Goal: Book appointment/travel/reservation

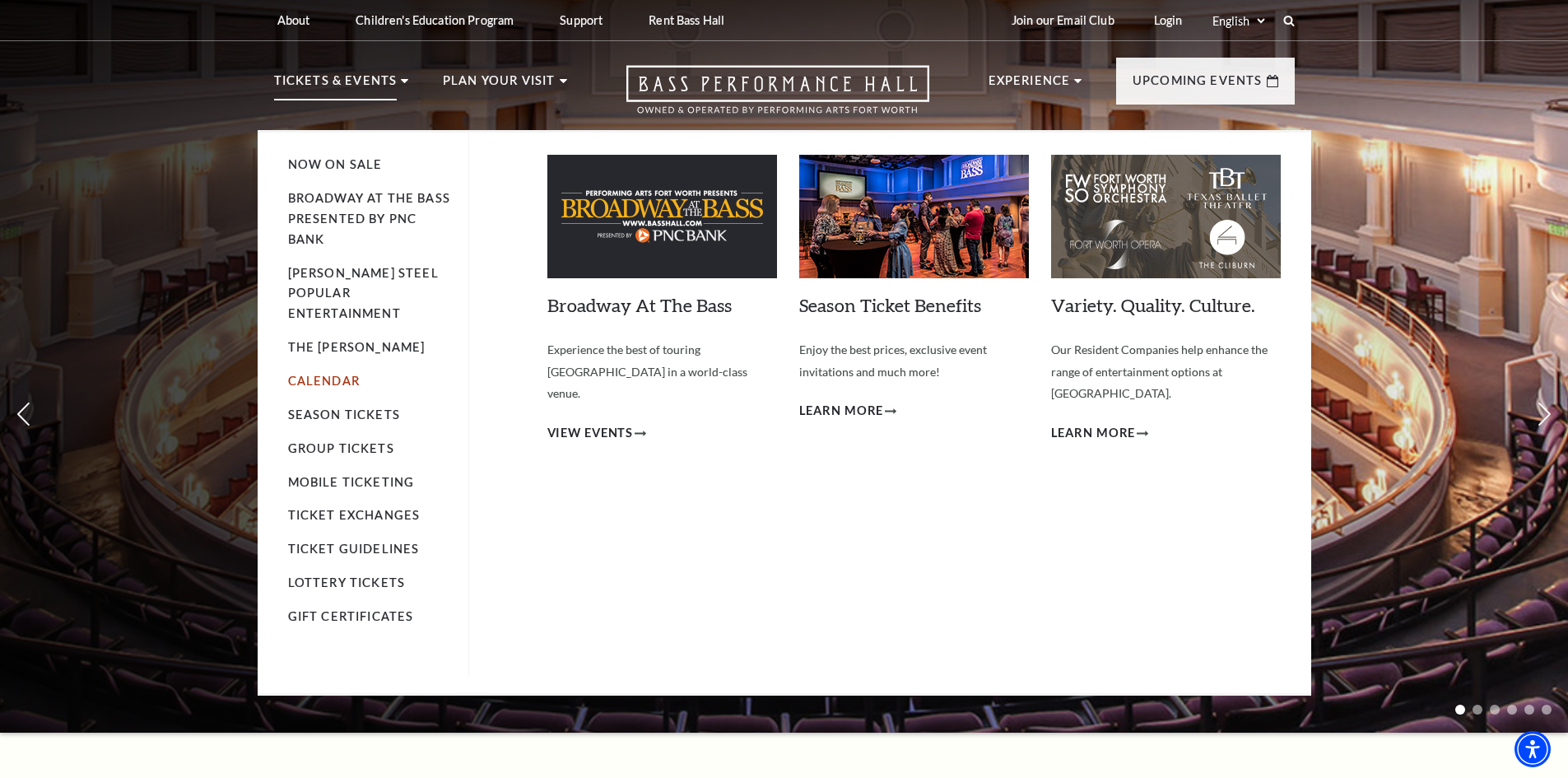
click at [348, 374] on link "Calendar" at bounding box center [323, 380] width 72 height 14
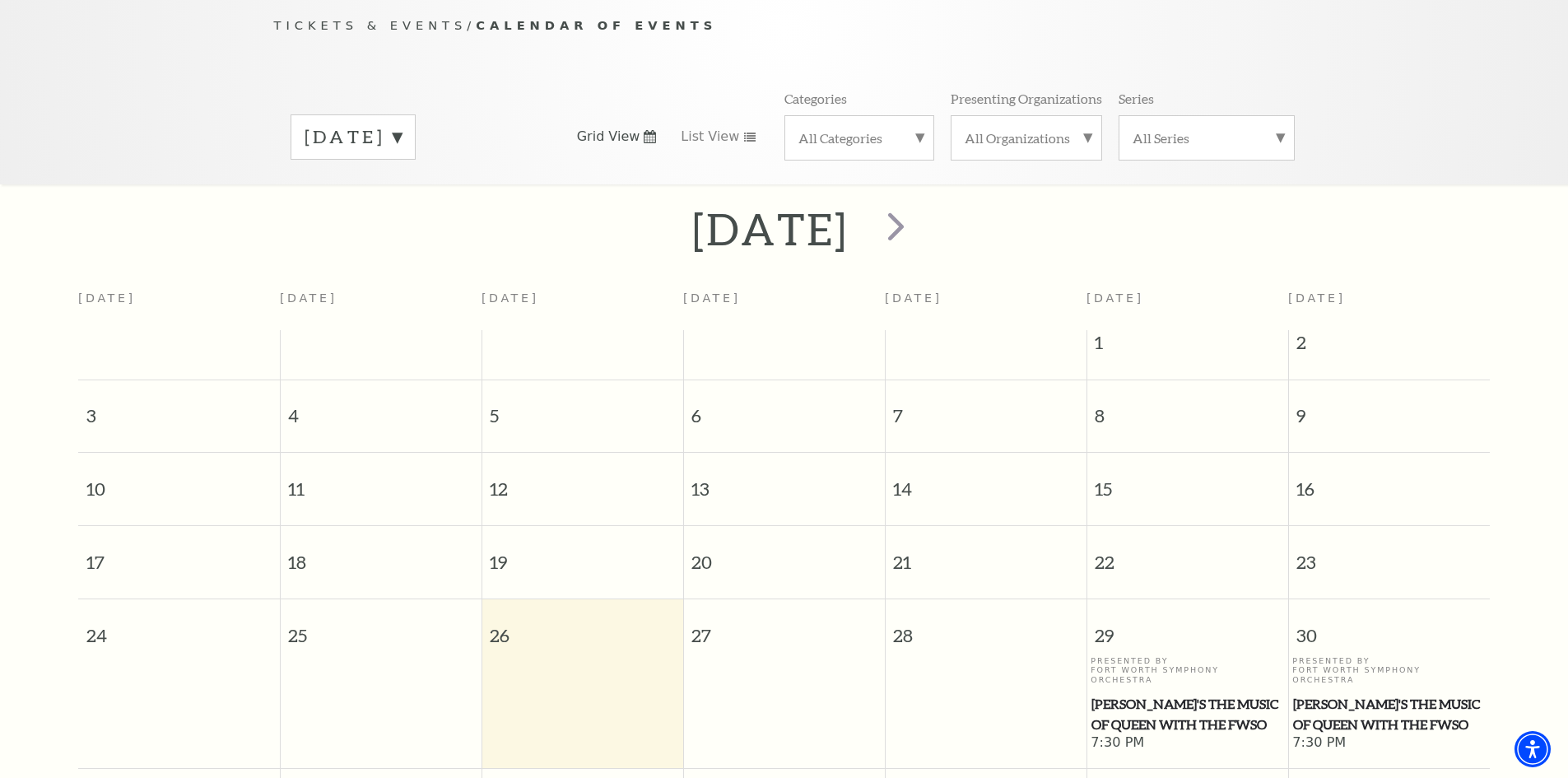
scroll to position [211, 0]
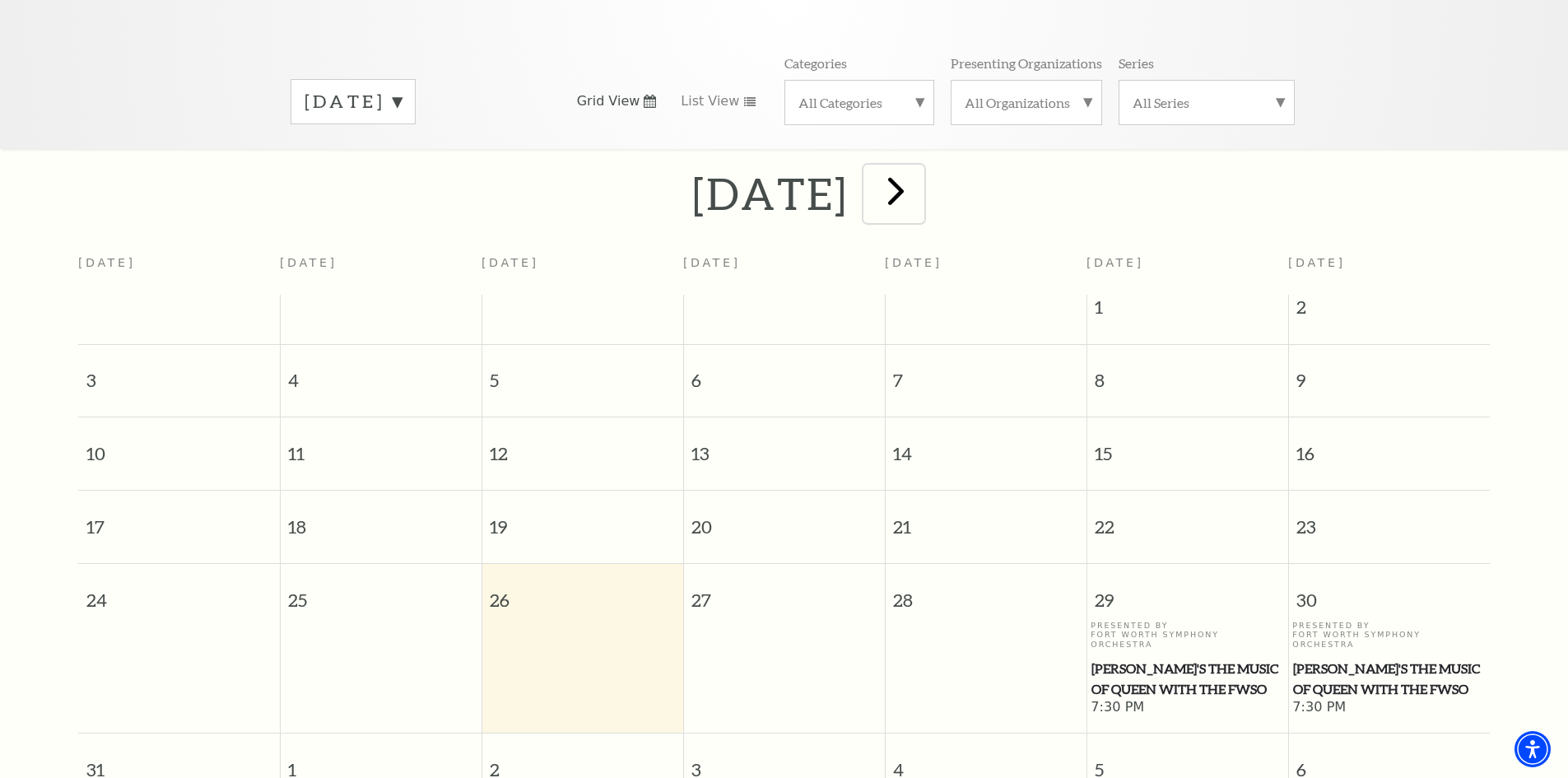
click at [919, 170] on span "next" at bounding box center [896, 191] width 47 height 47
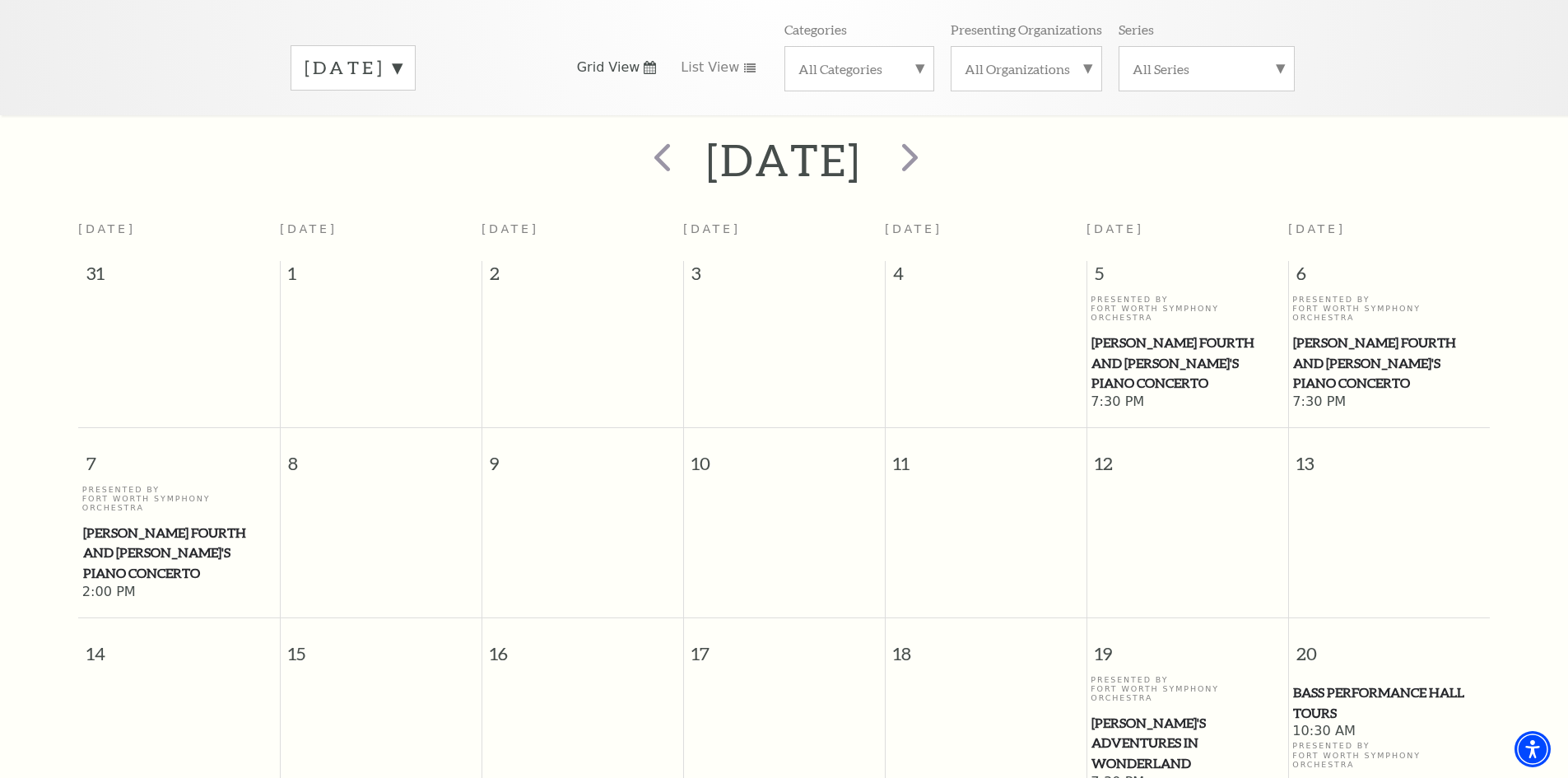
scroll to position [149, 0]
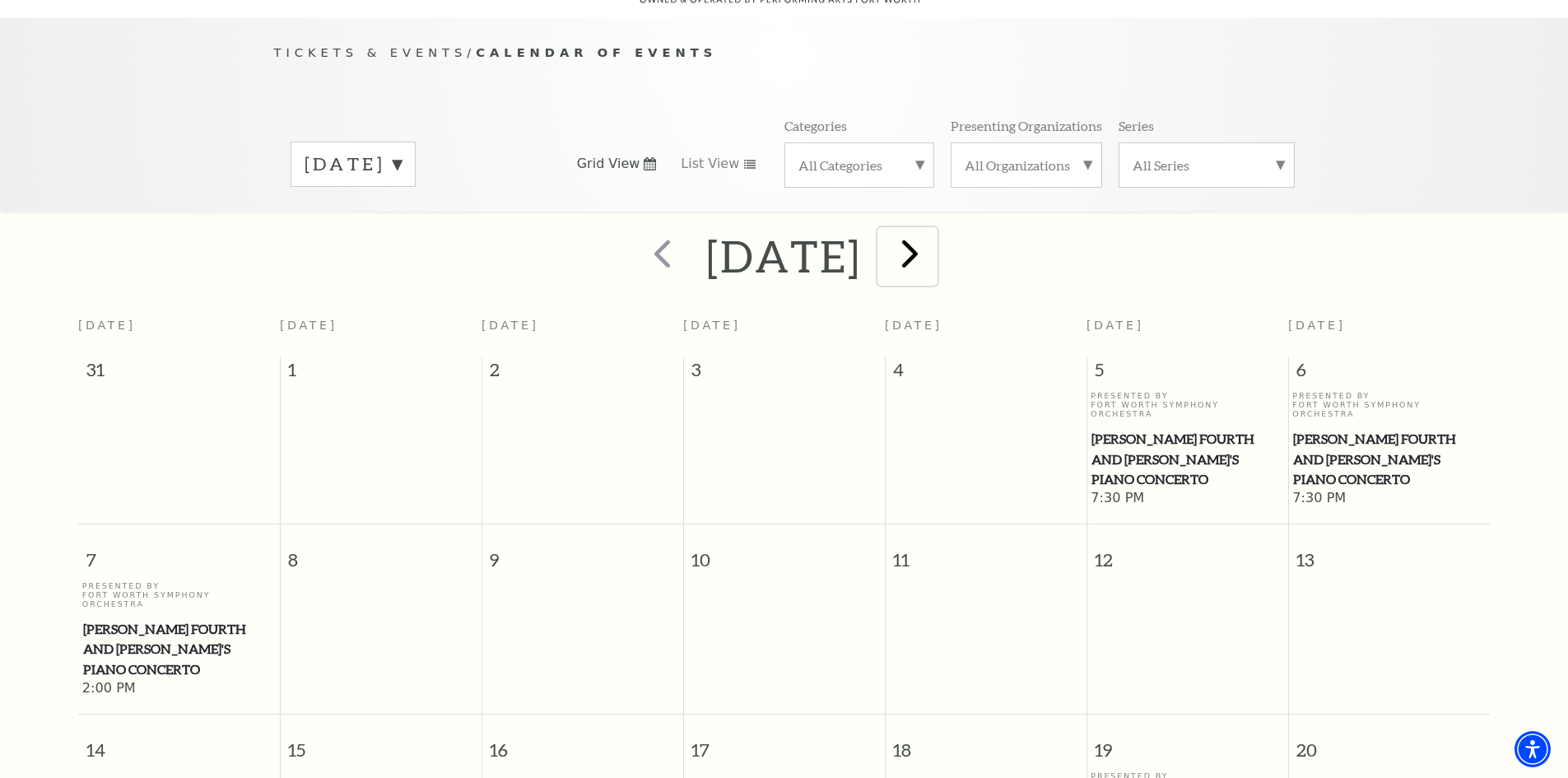
click at [933, 235] on span "next" at bounding box center [910, 253] width 47 height 47
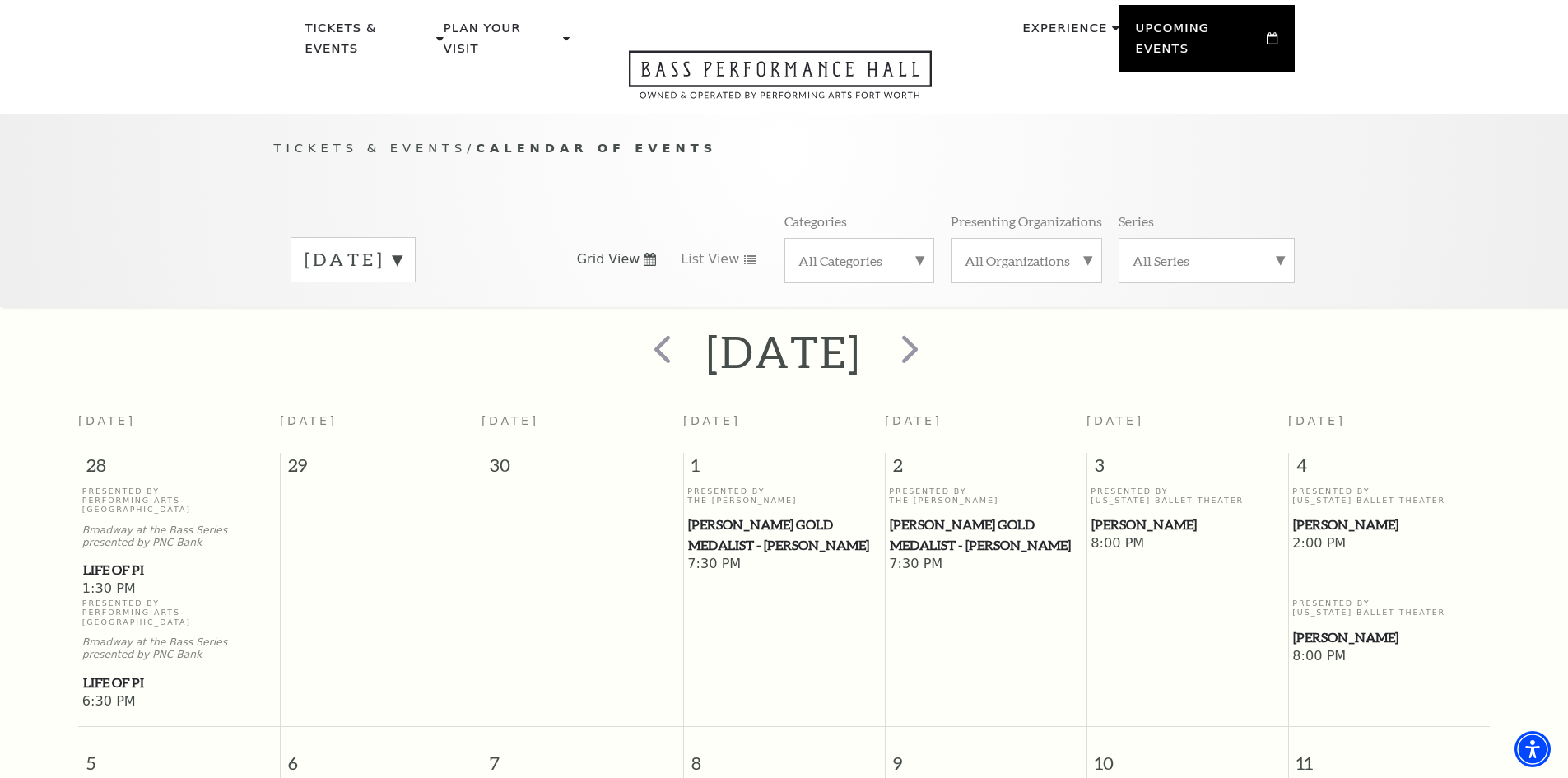
scroll to position [0, 0]
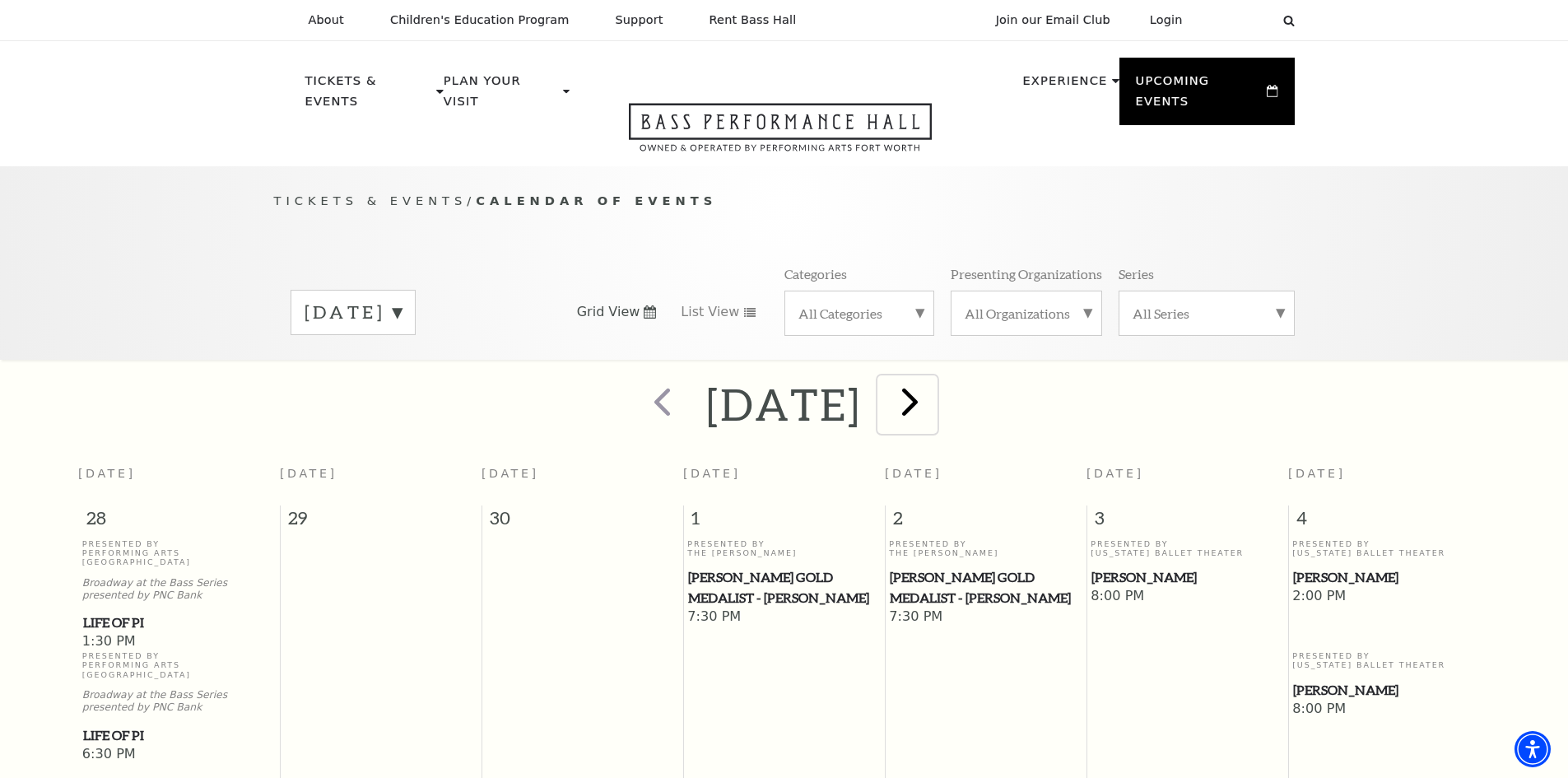
click at [933, 386] on span "next" at bounding box center [910, 402] width 47 height 47
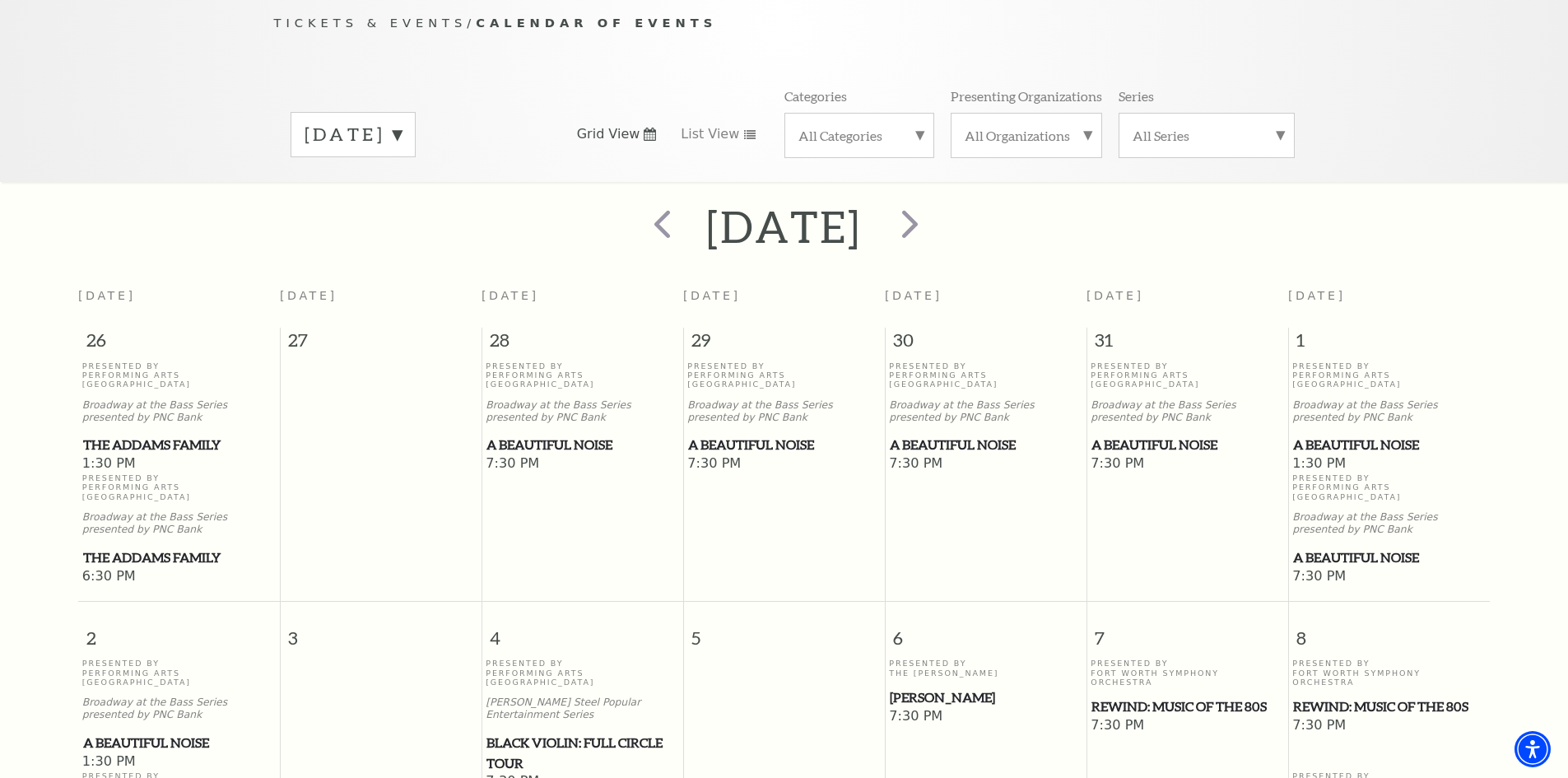
scroll to position [64, 0]
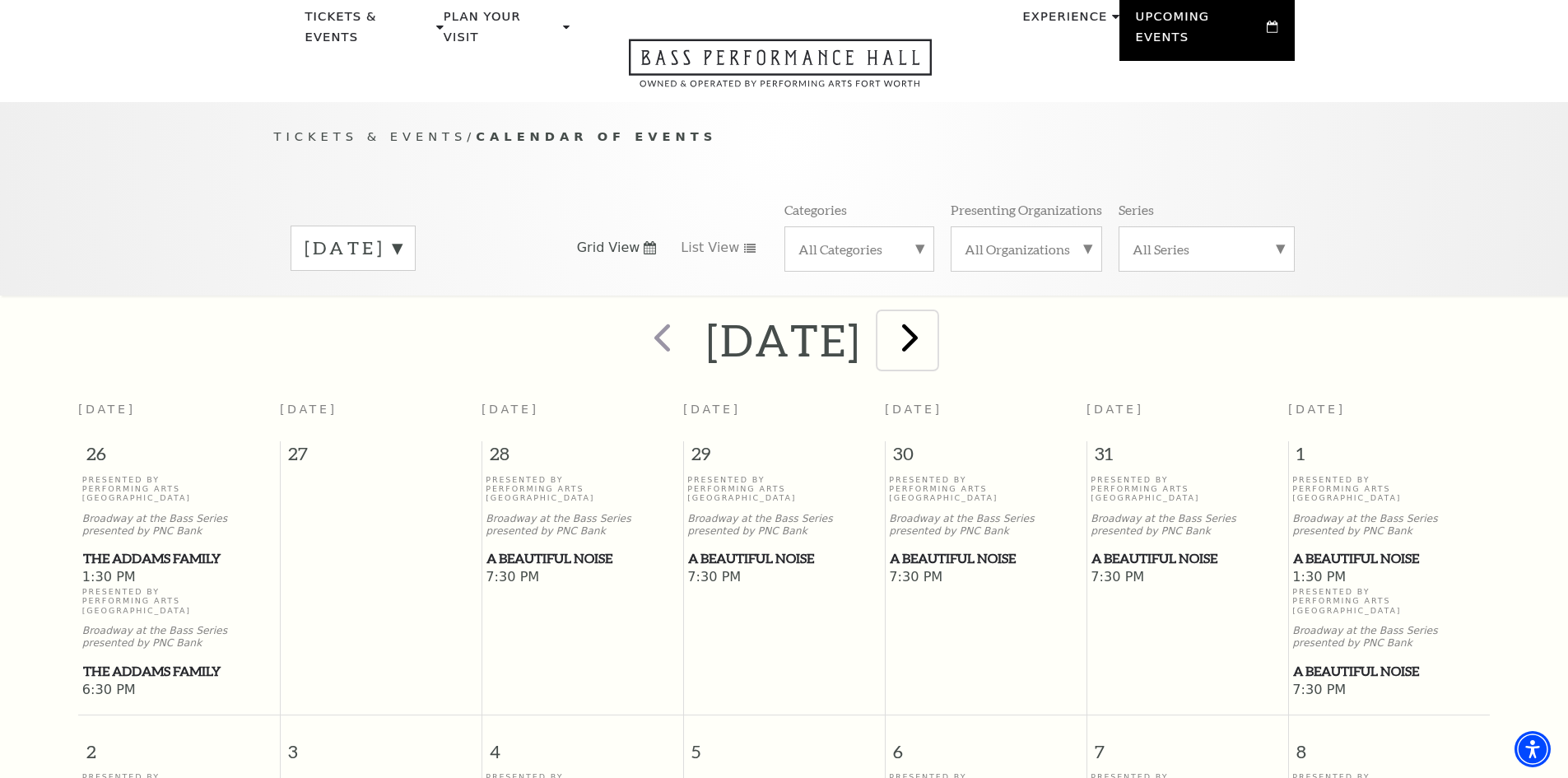
click at [933, 320] on span "next" at bounding box center [910, 337] width 47 height 47
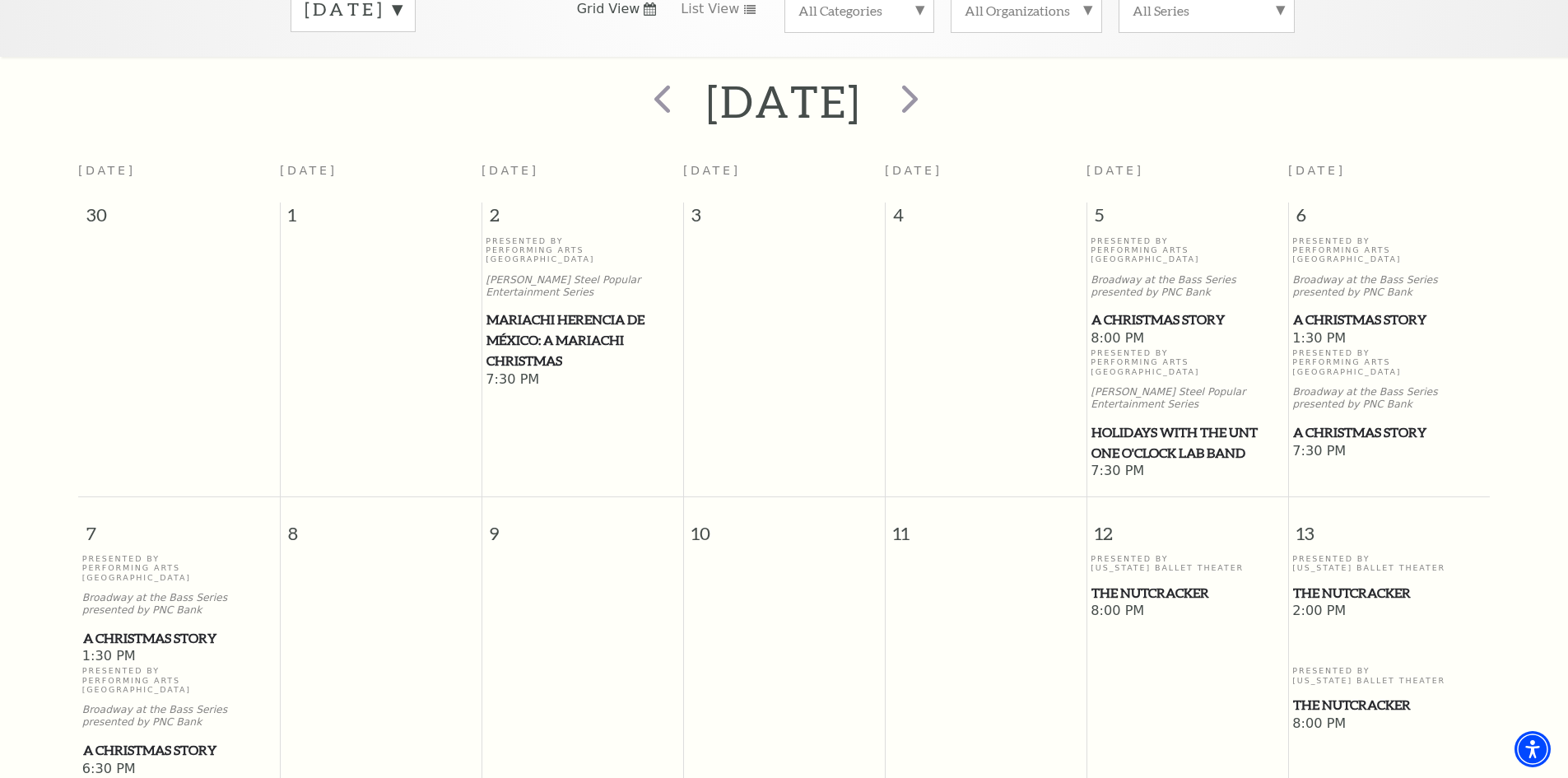
scroll to position [305, 0]
click at [933, 79] on span "next" at bounding box center [910, 96] width 47 height 47
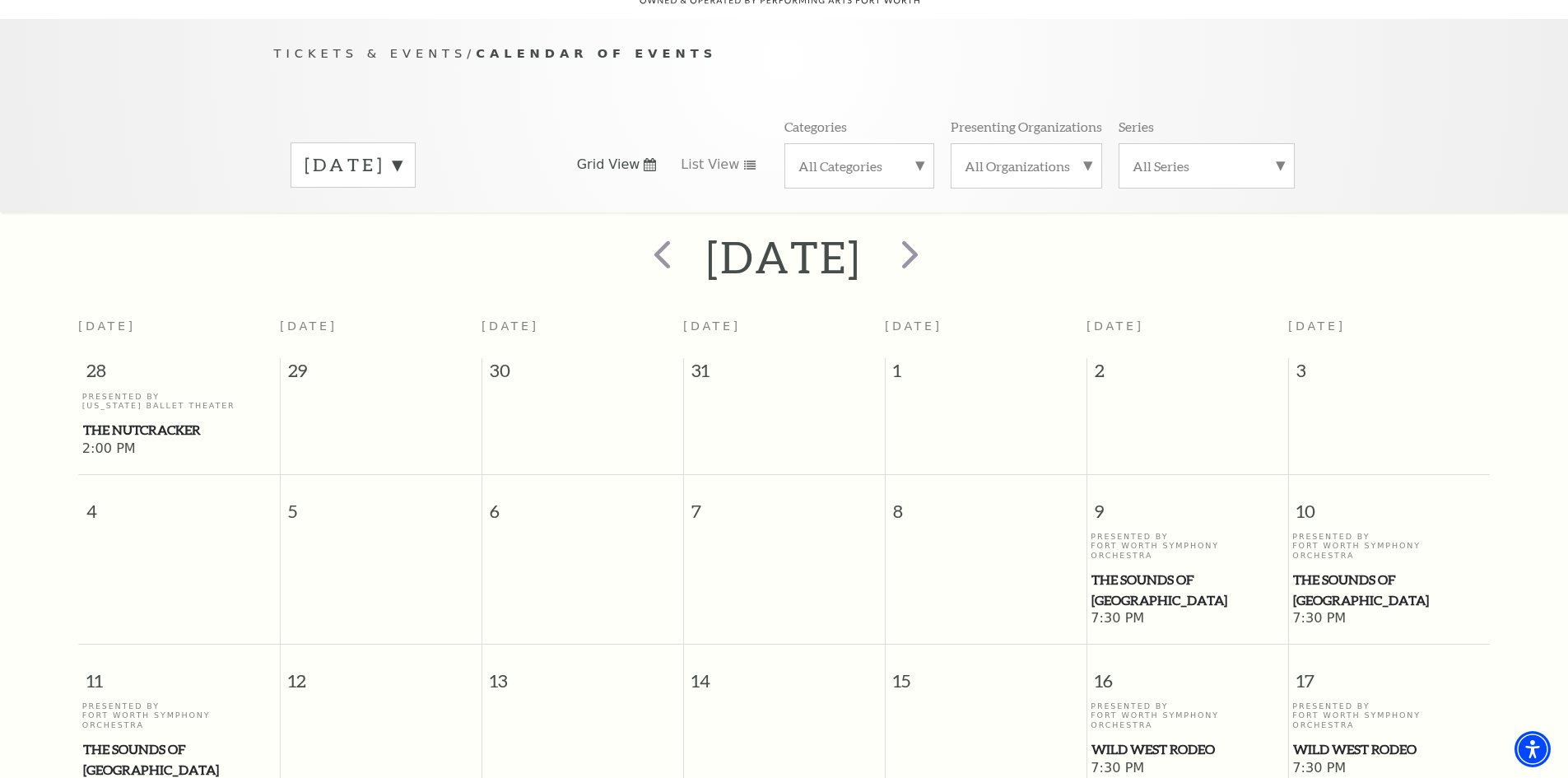
scroll to position [146, 0]
